Goal: Check status: Check status

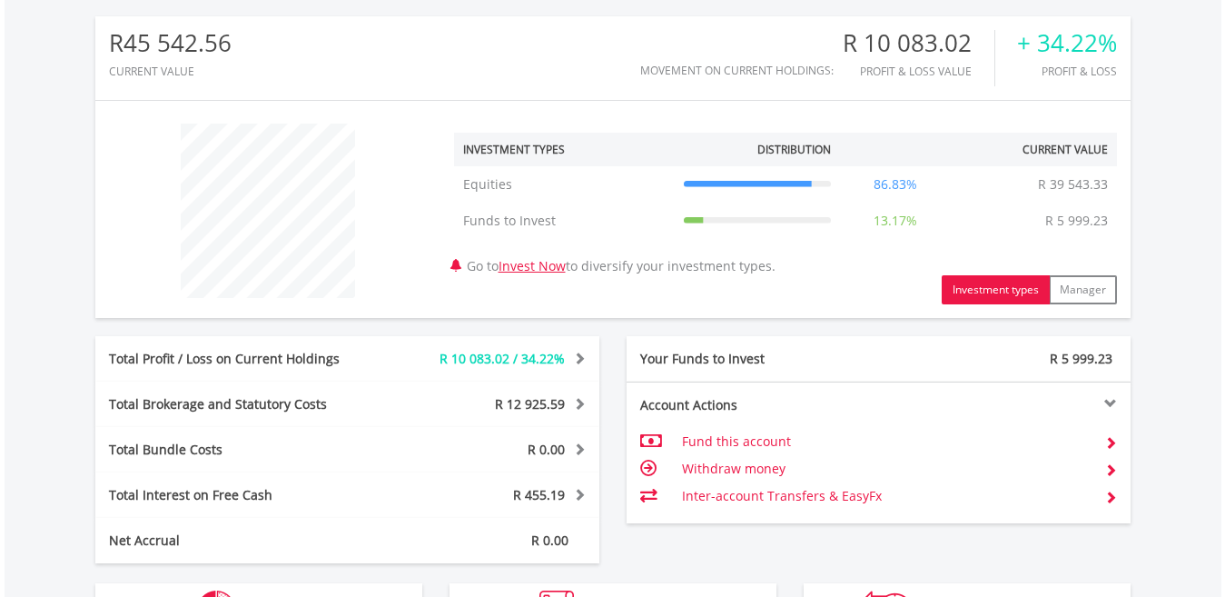
scroll to position [618, 0]
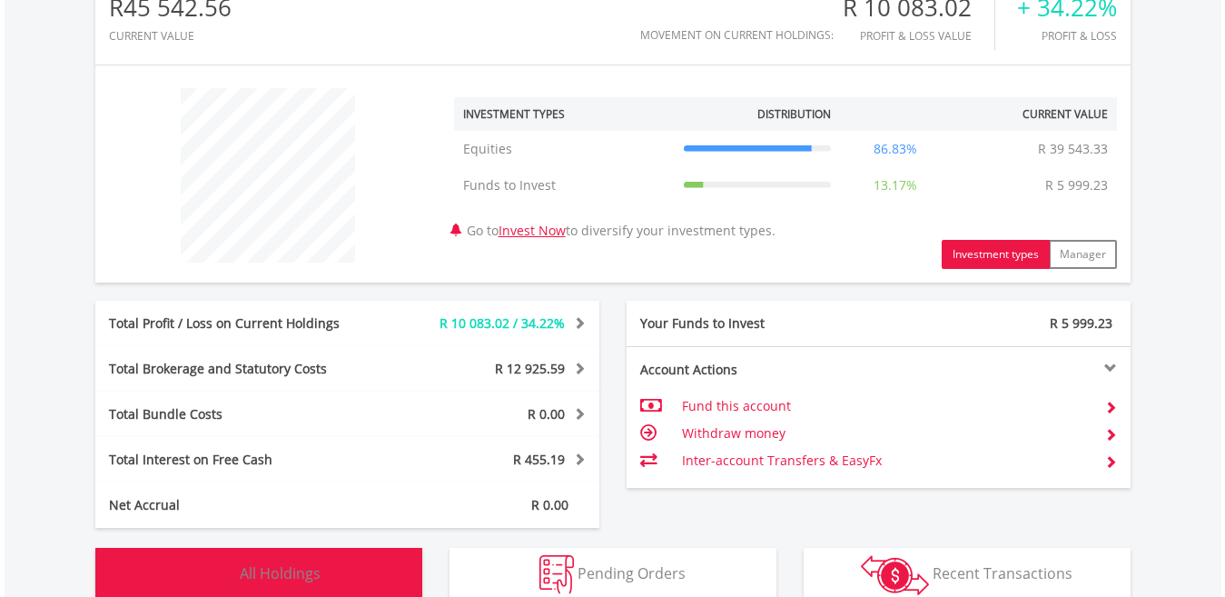
click at [376, 562] on button "Holdings All Holdings" at bounding box center [258, 575] width 327 height 54
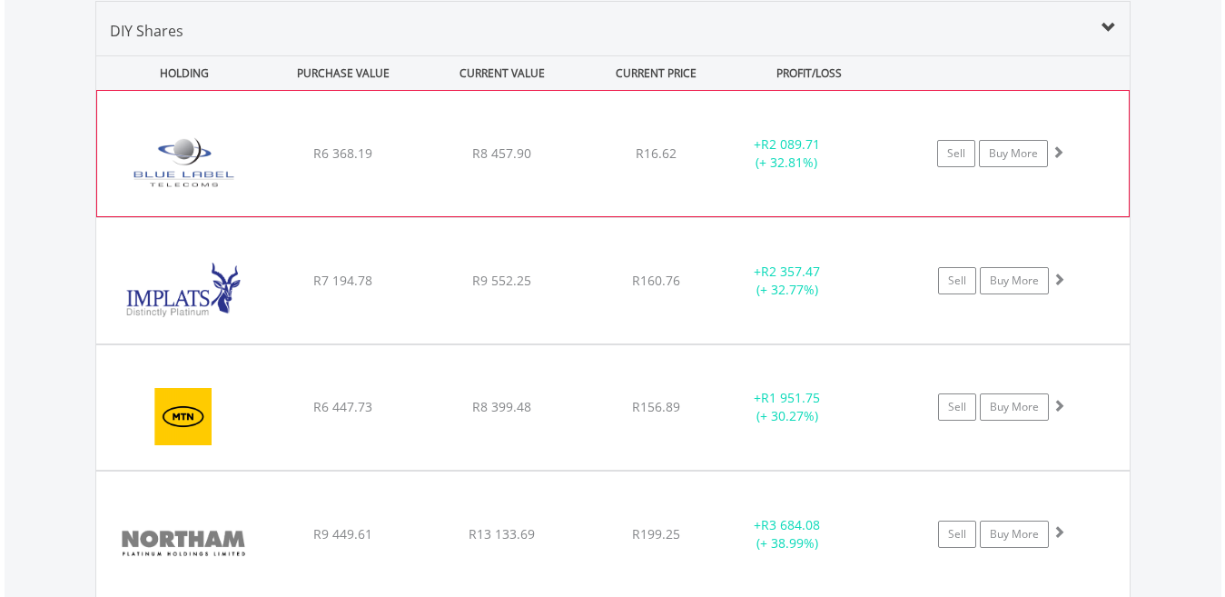
click at [881, 184] on div "﻿ Blue Label Telecoms Limited R6 368.19 R8 457.90 R16.62 + R2 089.71 (+ 32.81%)…" at bounding box center [613, 153] width 1032 height 125
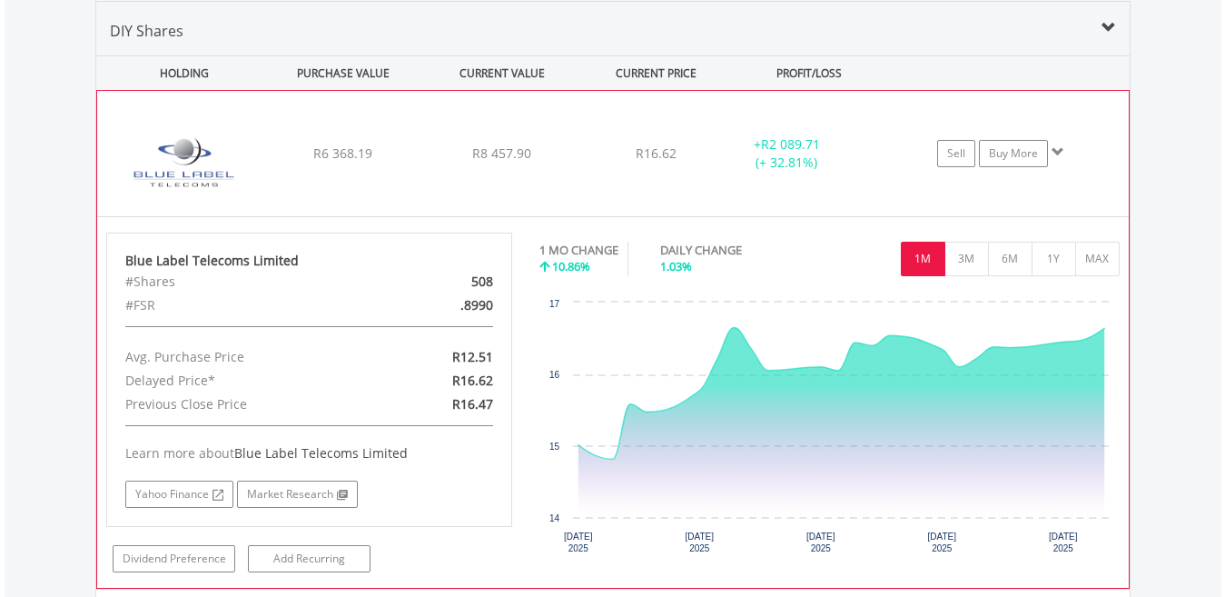
click at [908, 246] on button "1M" at bounding box center [923, 259] width 44 height 35
click at [888, 192] on div "﻿ Blue Label Telecoms Limited R6 368.19 R8 457.90 R16.62 + R2 089.71 (+ 32.81%)…" at bounding box center [613, 153] width 1032 height 125
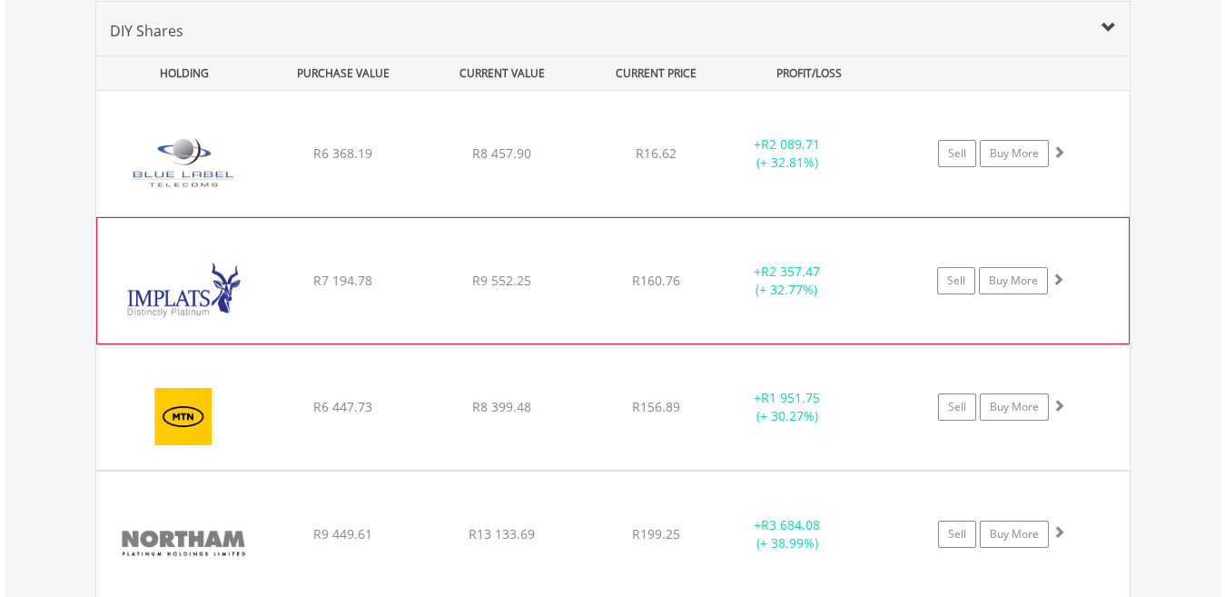
click at [889, 172] on div "+ R2 357.47 (+ 32.77%)" at bounding box center [810, 153] width 183 height 36
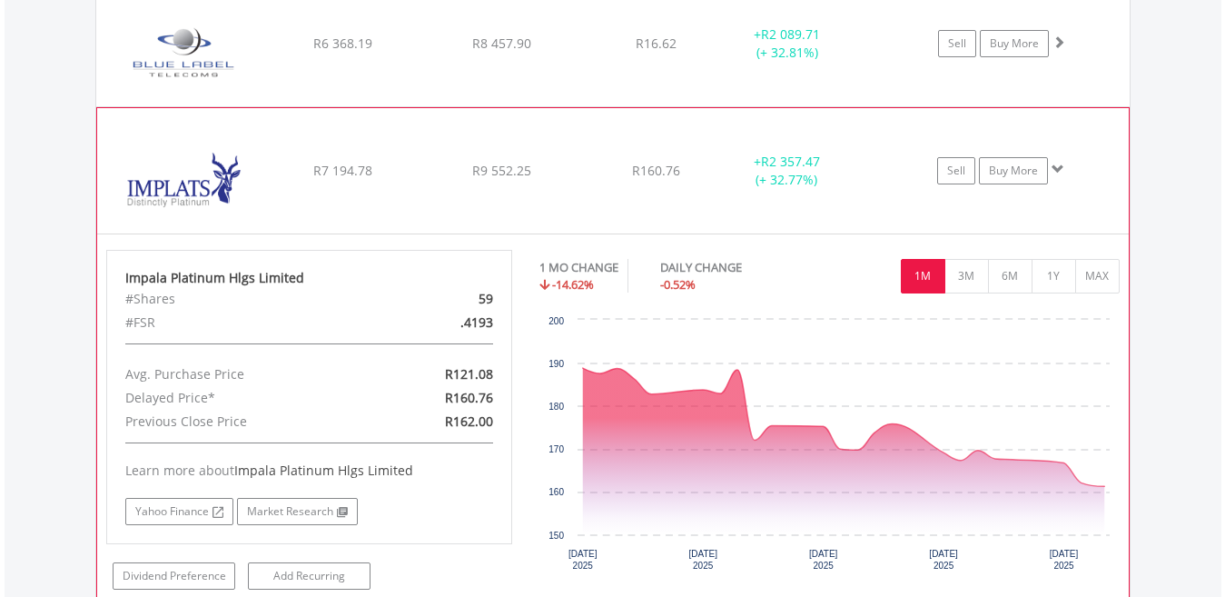
scroll to position [1419, 0]
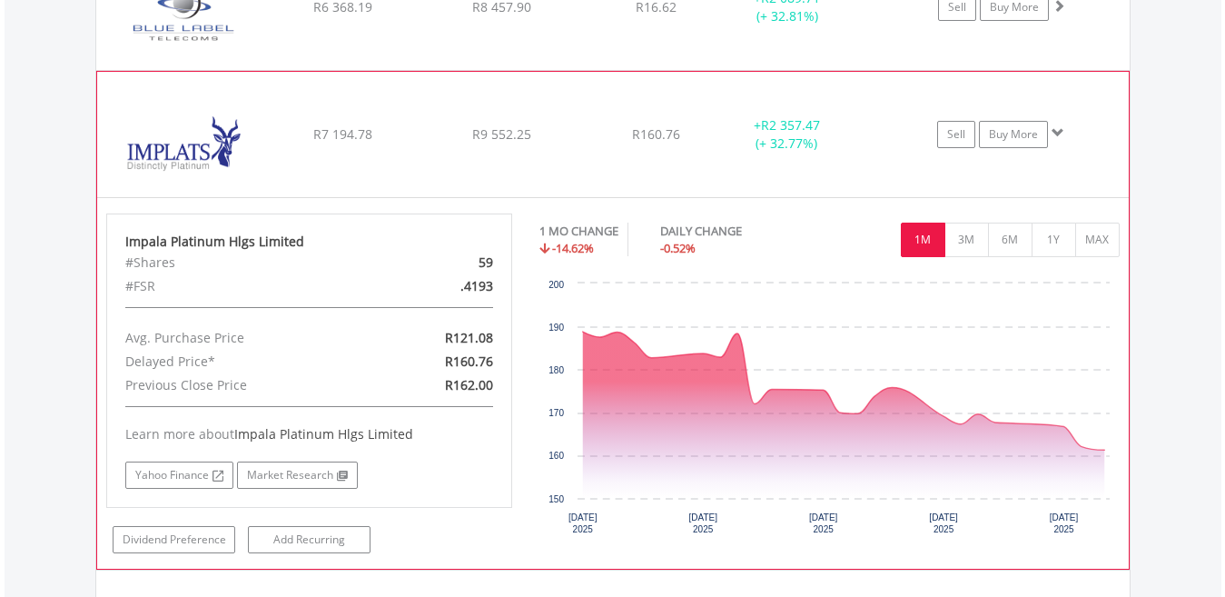
click at [922, 238] on button "1M" at bounding box center [923, 239] width 44 height 35
click at [881, 25] on div "+ R2 357.47 (+ 32.77%)" at bounding box center [810, 7] width 183 height 36
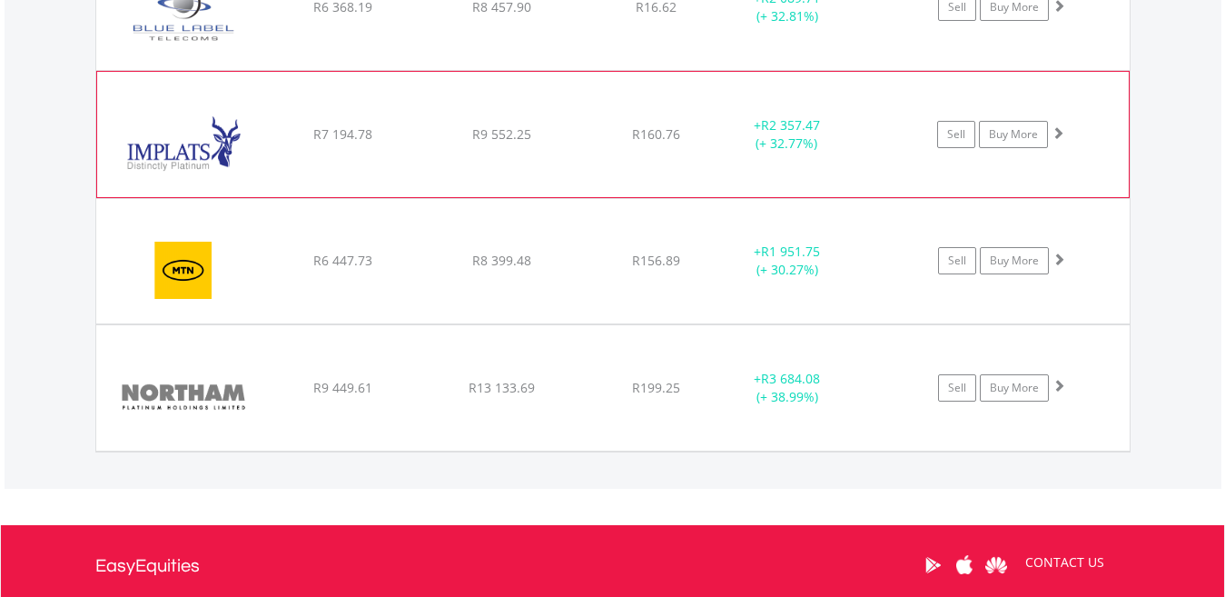
click at [878, 70] on div "﻿ Impala Platinum Hlgs Limited R7 194.78 R9 552.25 R160.76 + R2 357.47 (+ 32.77…" at bounding box center [612, 7] width 1033 height 125
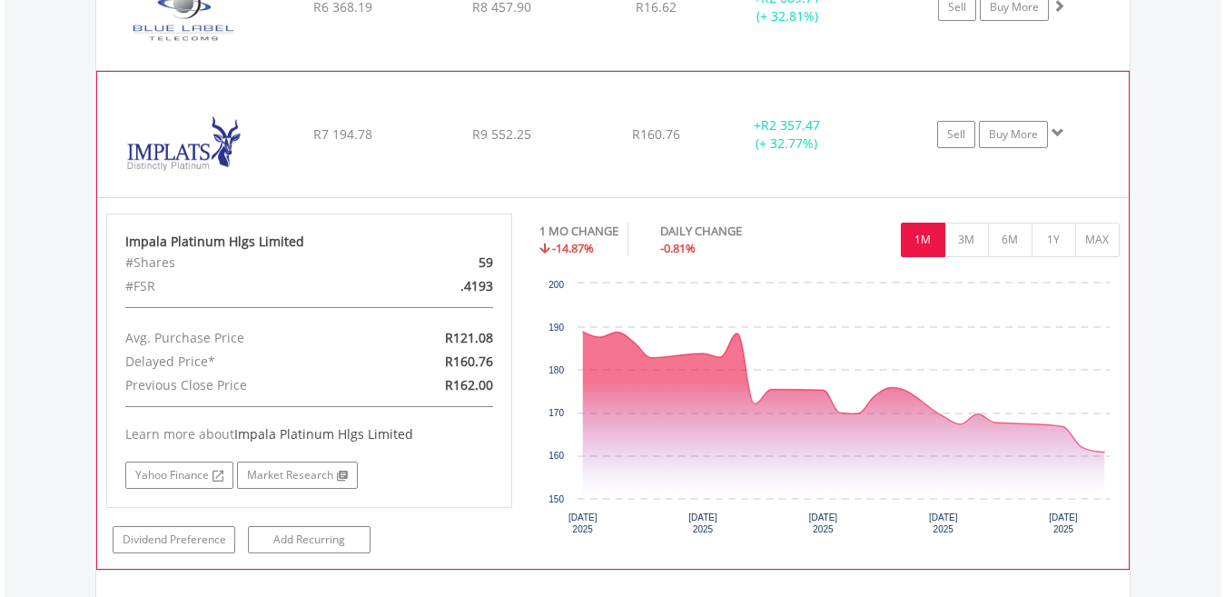
click at [878, 70] on div "﻿ Impala Platinum Hlgs Limited R7 194.78 R9 552.25 R160.76 + R2 357.47 (+ 32.77…" at bounding box center [612, 7] width 1033 height 125
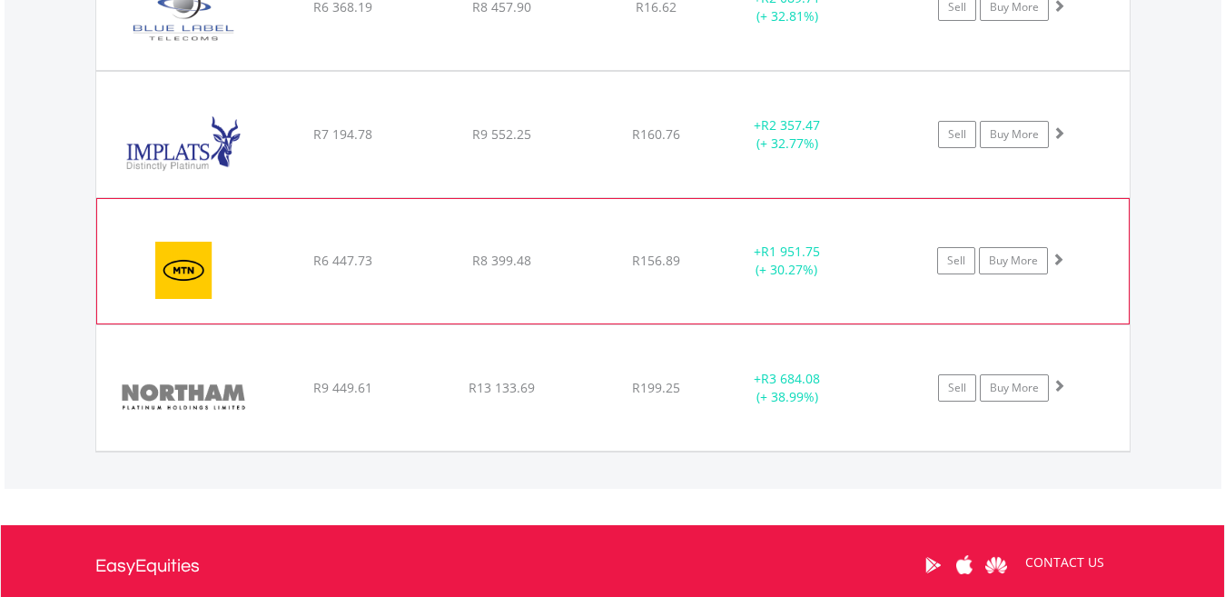
click at [879, 25] on div "+ R1 951.75 (+ 30.27%)" at bounding box center [810, 7] width 183 height 36
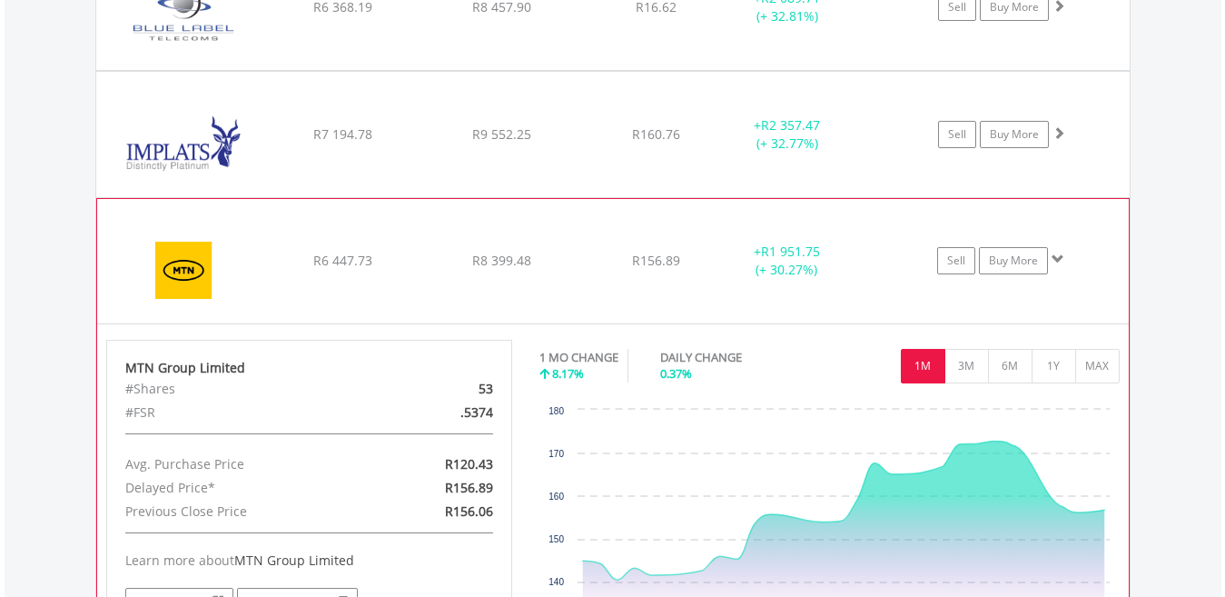
click at [918, 359] on button "1M" at bounding box center [923, 366] width 44 height 35
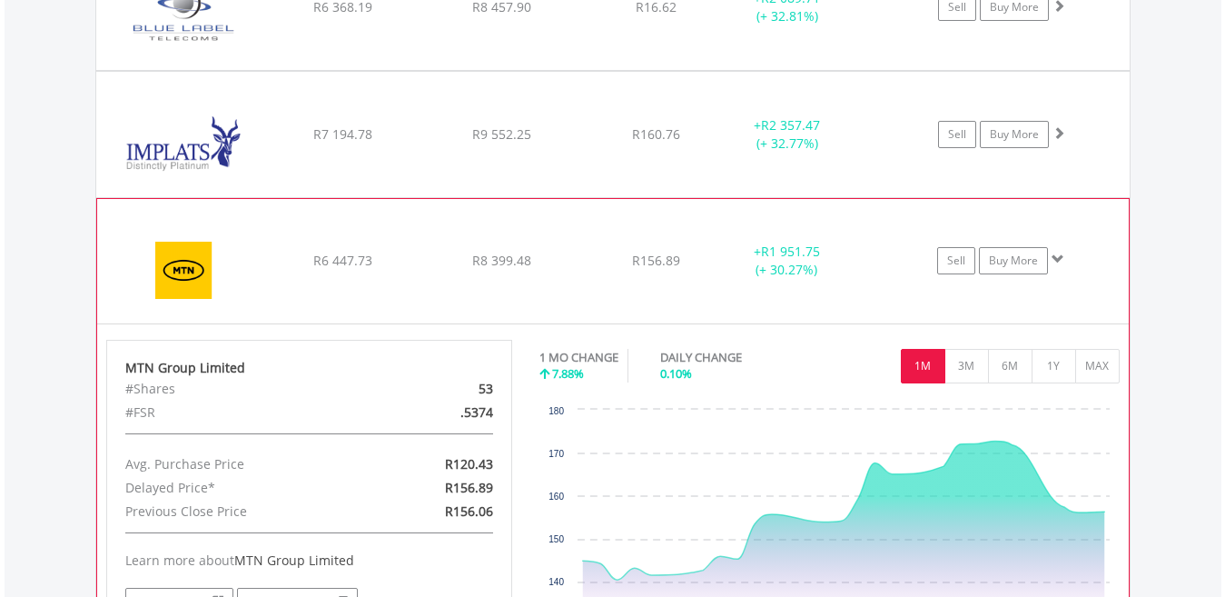
click at [906, 70] on div "﻿ MTN Group Limited R6 447.73 R8 399.48 R156.89 + R1 951.75 (+ 30.27%) Sell Buy…" at bounding box center [612, 7] width 1033 height 125
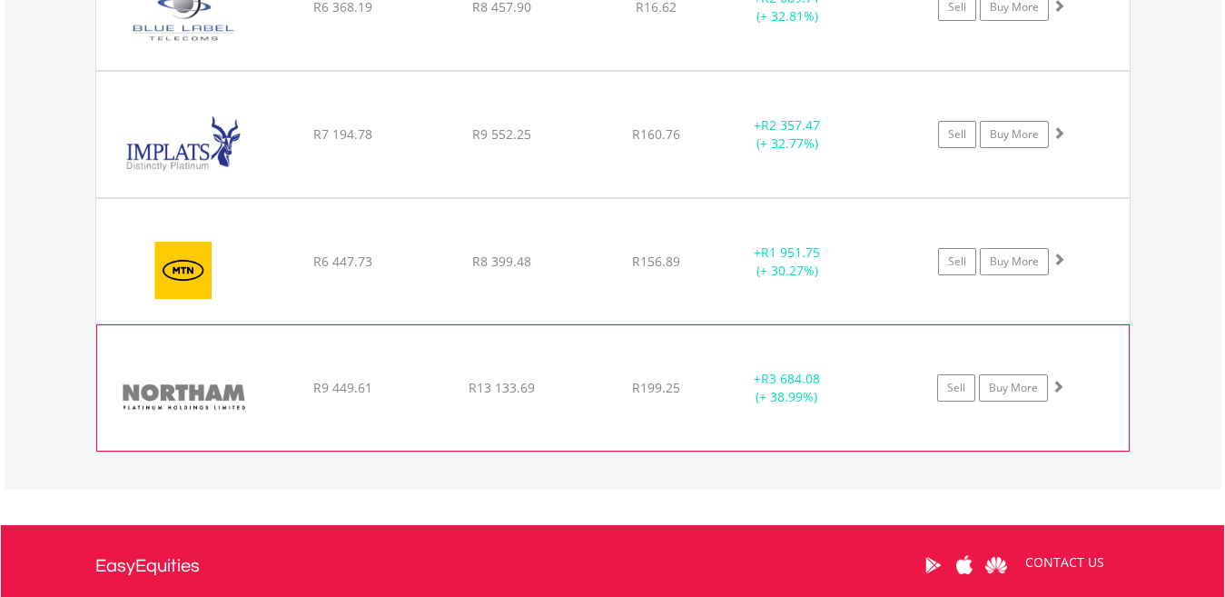
click at [903, 70] on div "﻿ Northam Platinum Holdings Ltd R9 449.61 R13 133.69 R199.25 + R3 684.08 (+ 38.…" at bounding box center [612, 7] width 1033 height 125
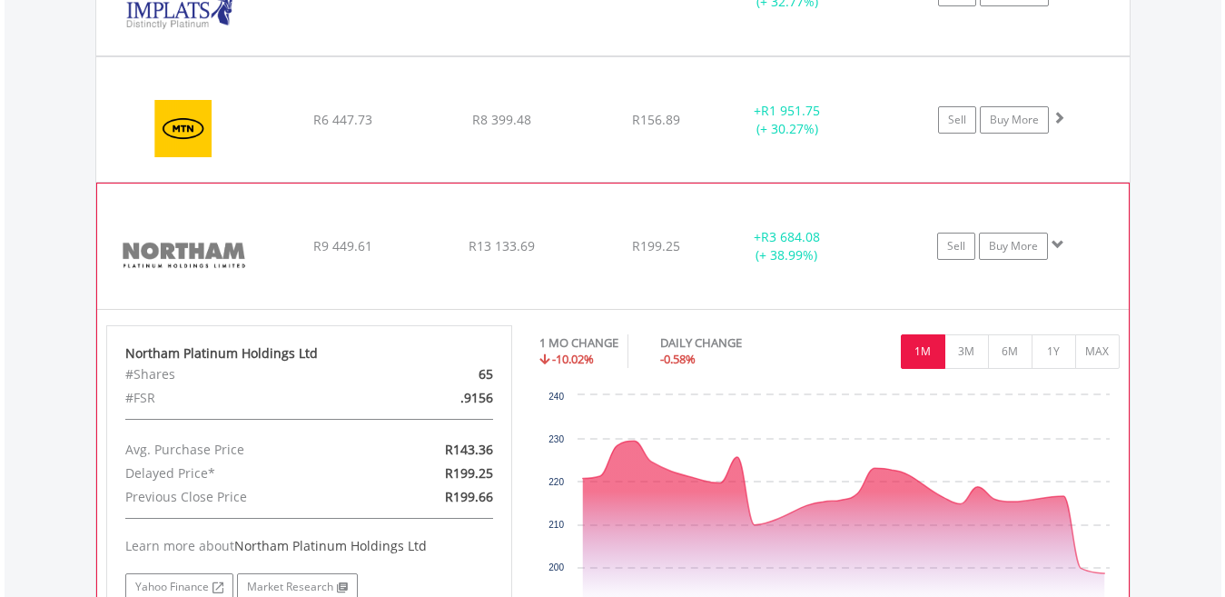
scroll to position [1565, 0]
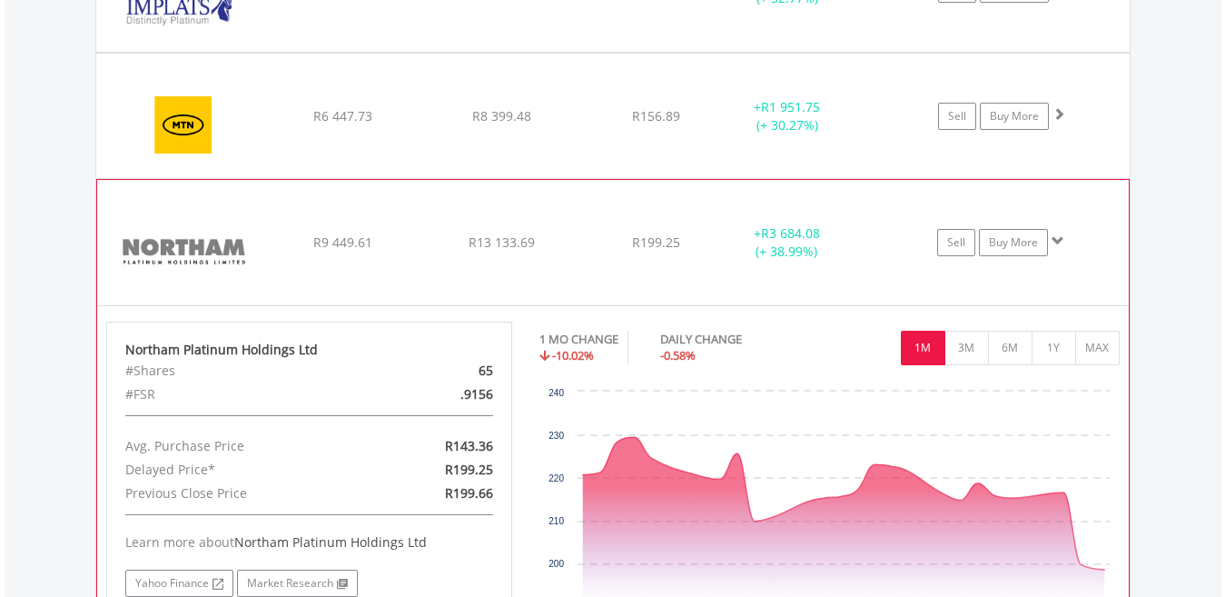
click at [921, 344] on button "1M" at bounding box center [923, 348] width 44 height 35
click at [921, 345] on button "1M" at bounding box center [923, 348] width 44 height 35
click at [920, 345] on button "1M" at bounding box center [923, 348] width 44 height 35
